Goal: Information Seeking & Learning: Understand process/instructions

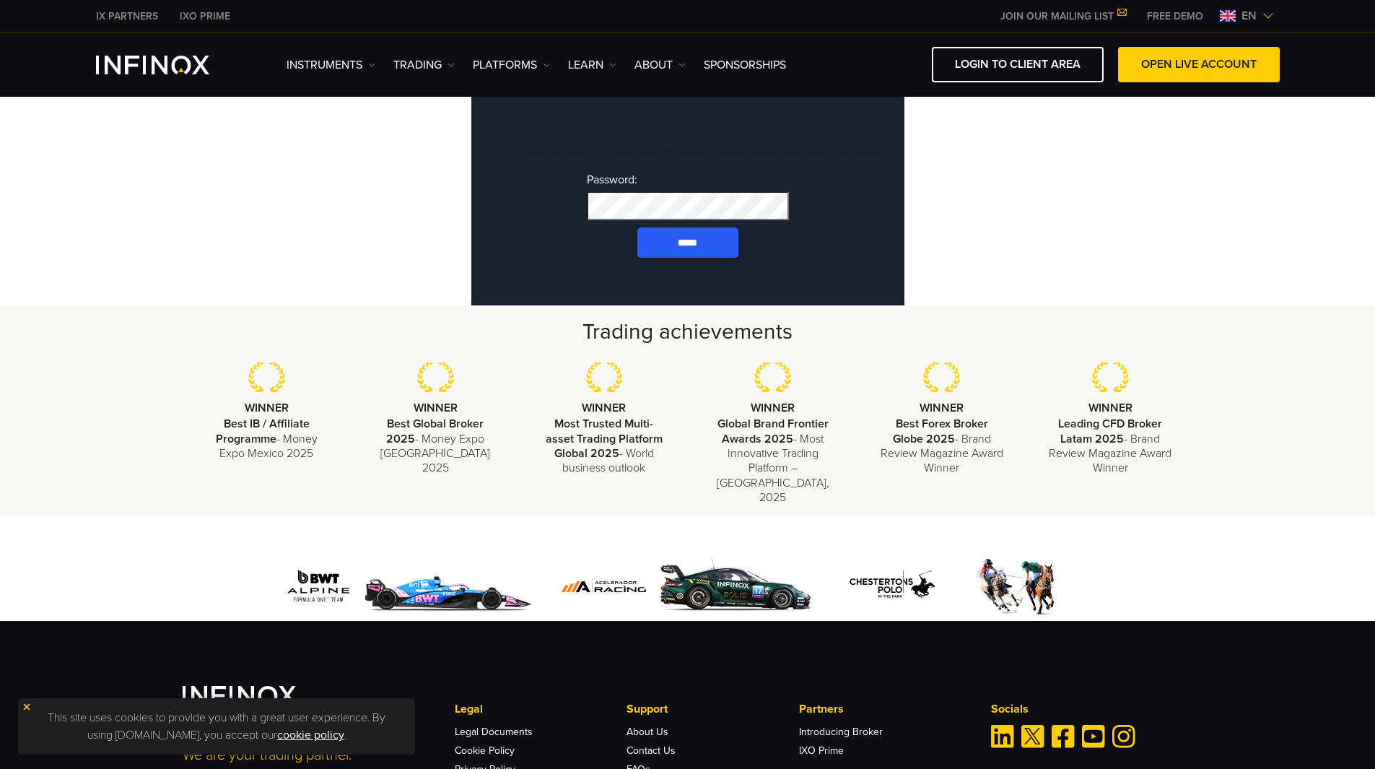
click at [687, 258] on input "*****" at bounding box center [687, 242] width 101 height 30
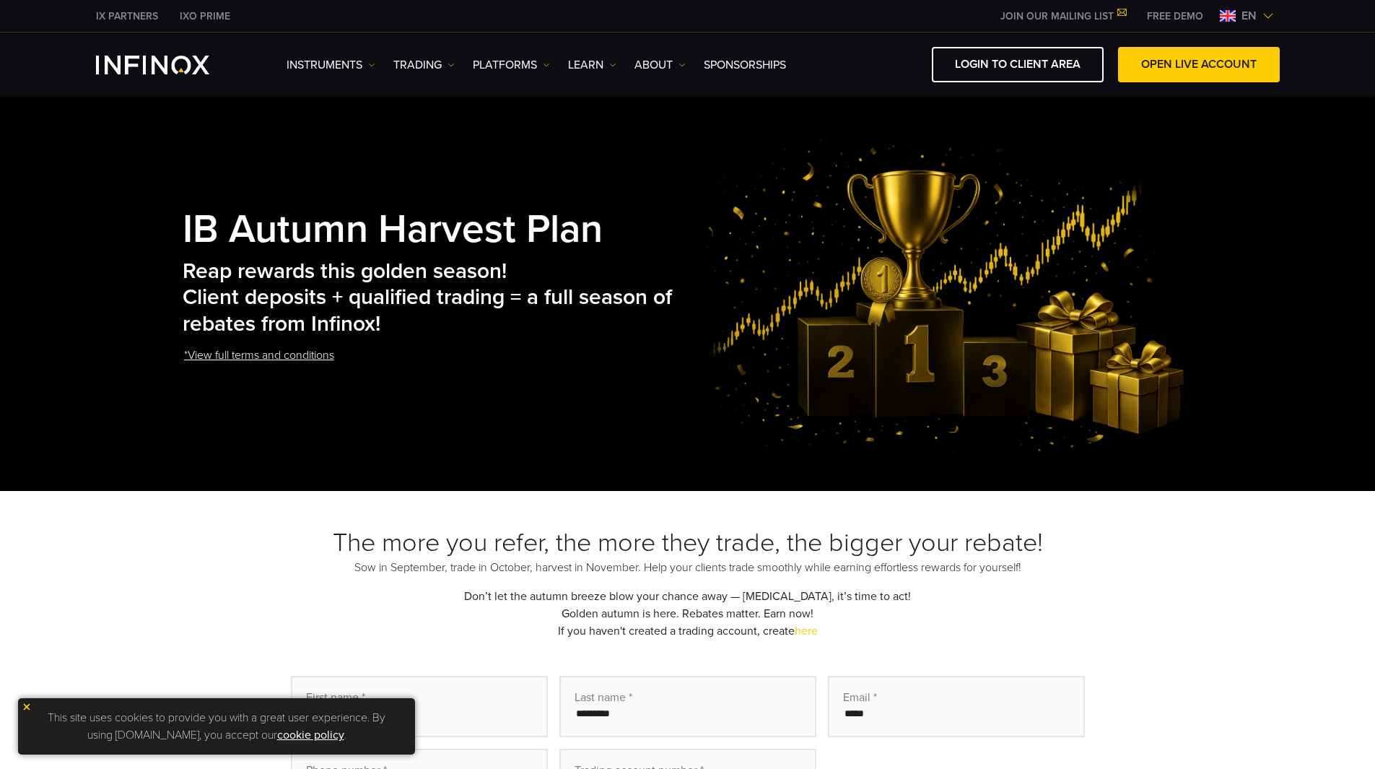
drag, startPoint x: 419, startPoint y: 378, endPoint x: 121, endPoint y: 201, distance: 346.0
click at [121, 201] on div "IB Autumn Harvest Plan Reap rewards this golden season! Client deposits + quali…" at bounding box center [687, 293] width 1375 height 393
click at [651, 414] on div "IB Autumn Harvest Plan Reap rewards this golden season! Client deposits + quali…" at bounding box center [688, 293] width 1011 height 321
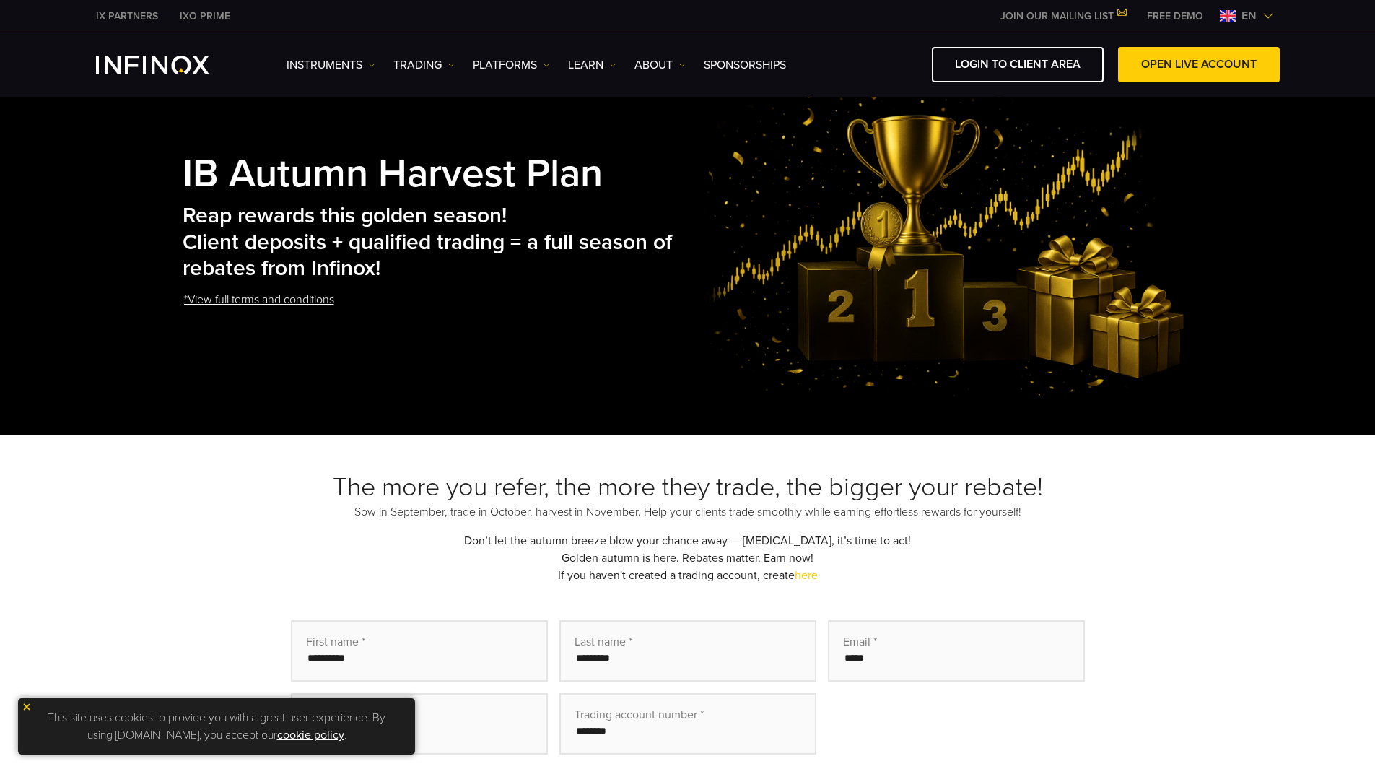
scroll to position [72, 0]
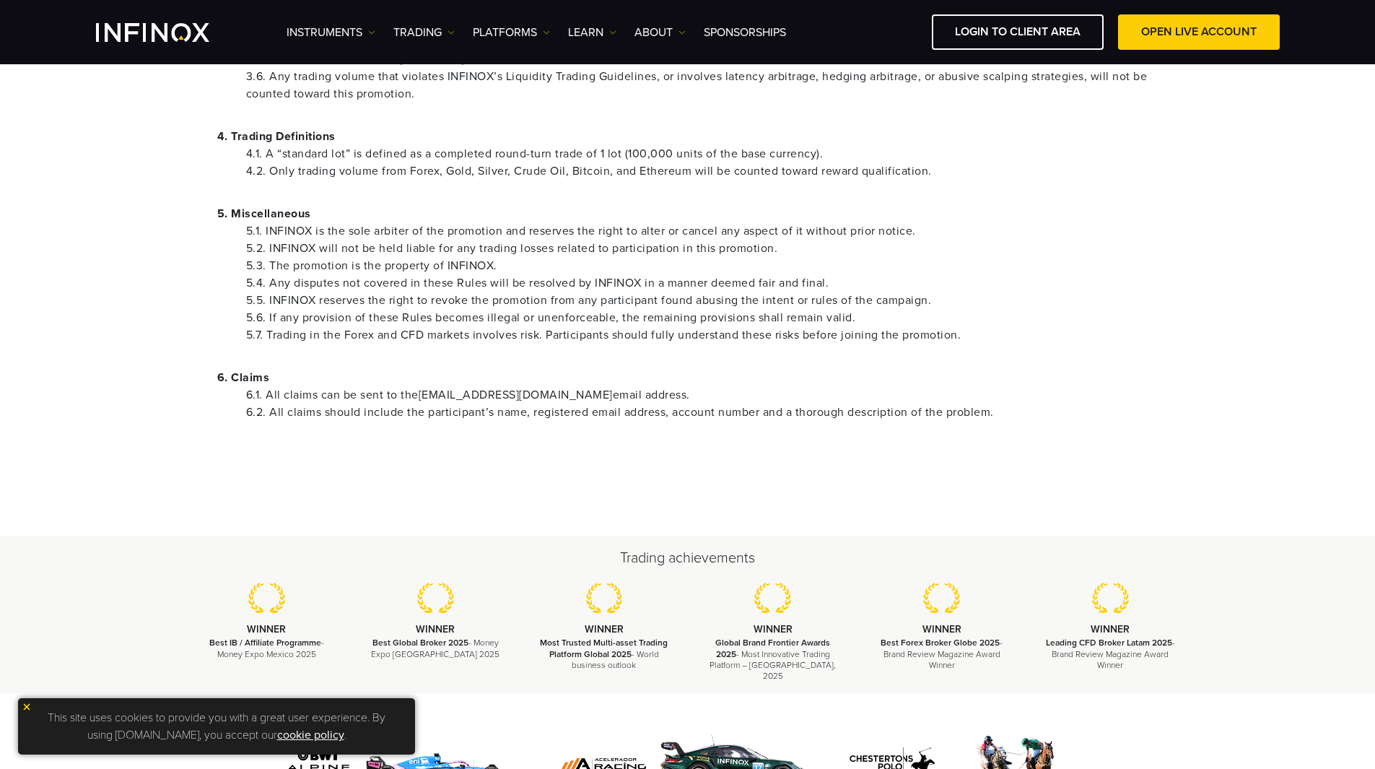
scroll to position [650, 0]
